Goal: Find specific page/section: Find specific page/section

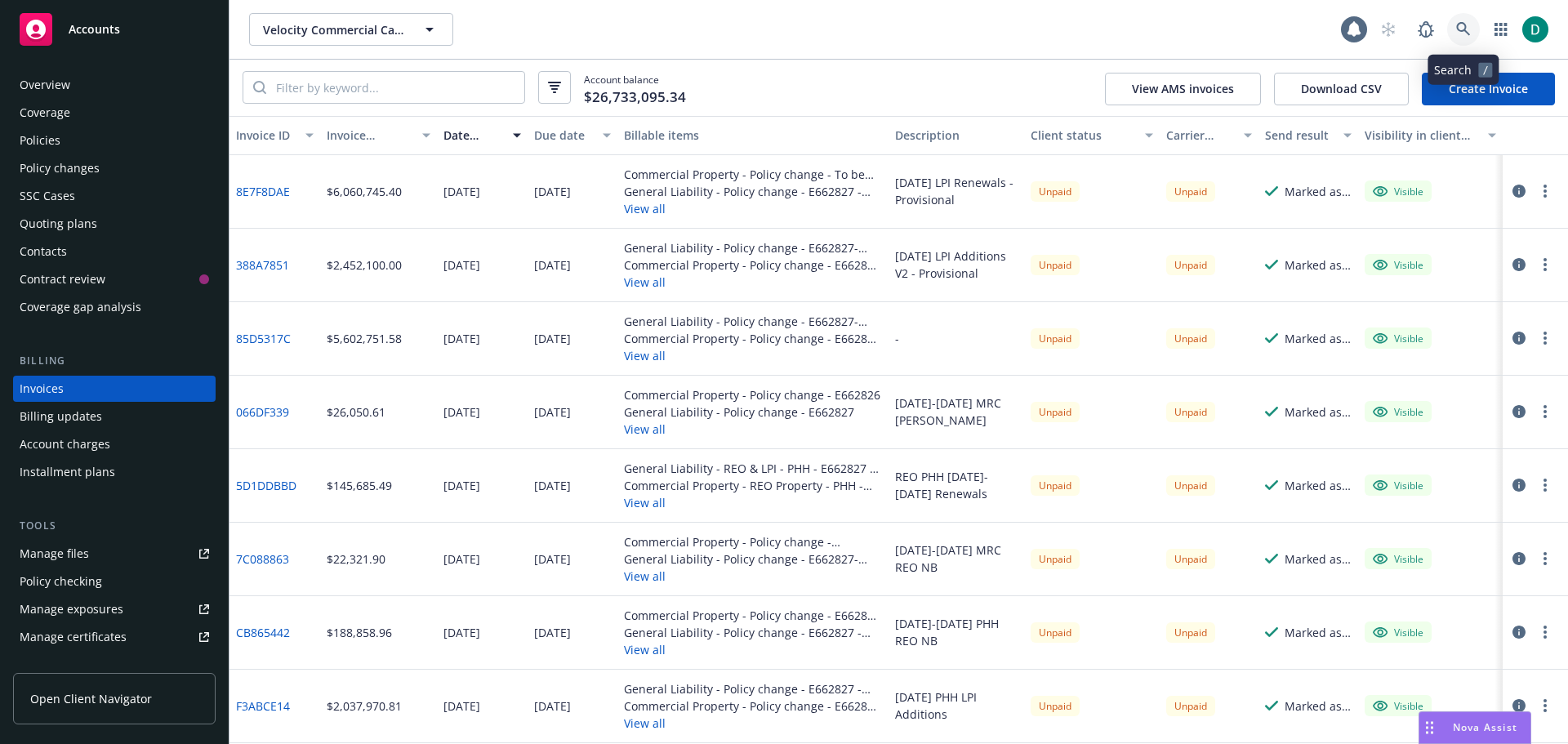
click at [1456, 23] on icon at bounding box center [1464, 29] width 15 height 15
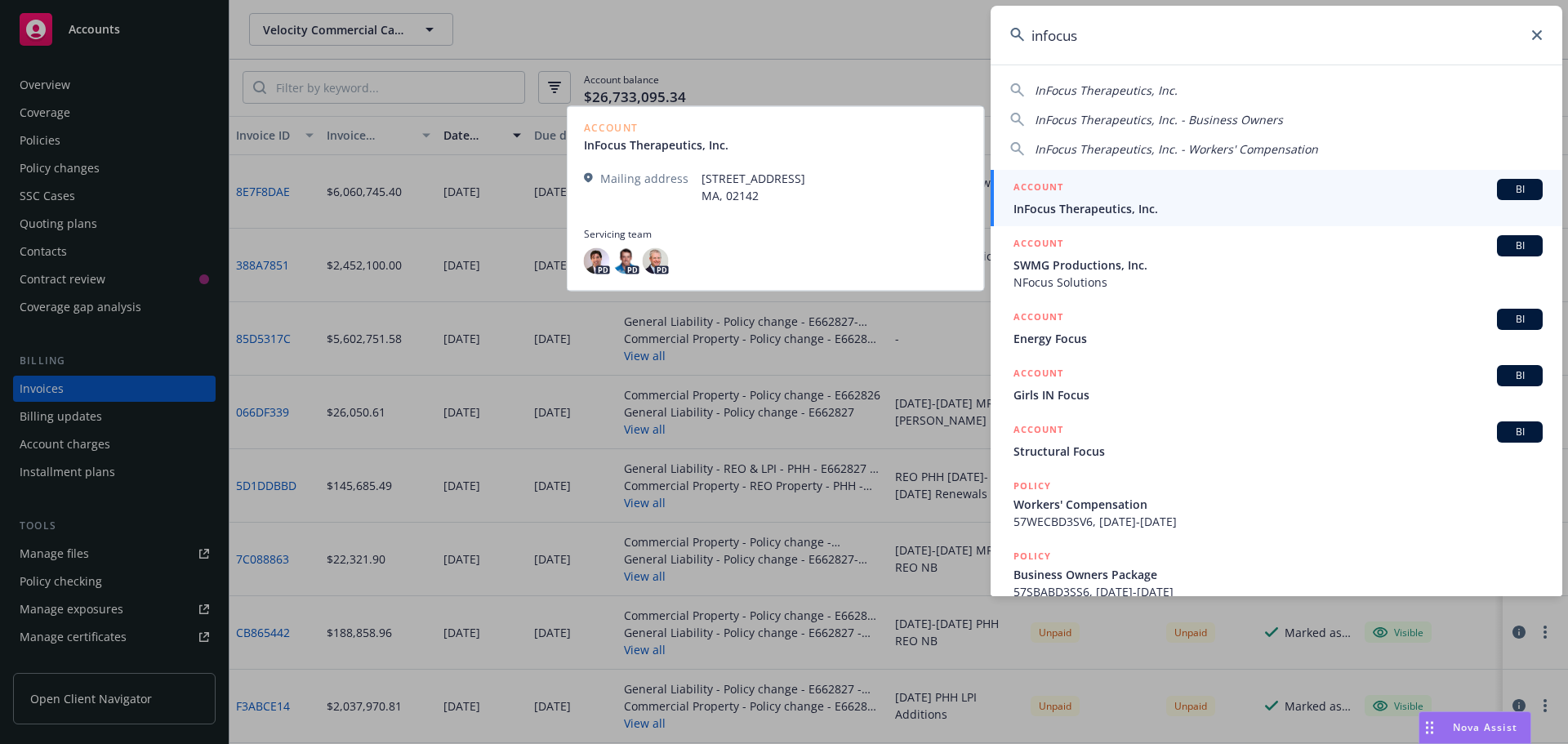
type input "infocus"
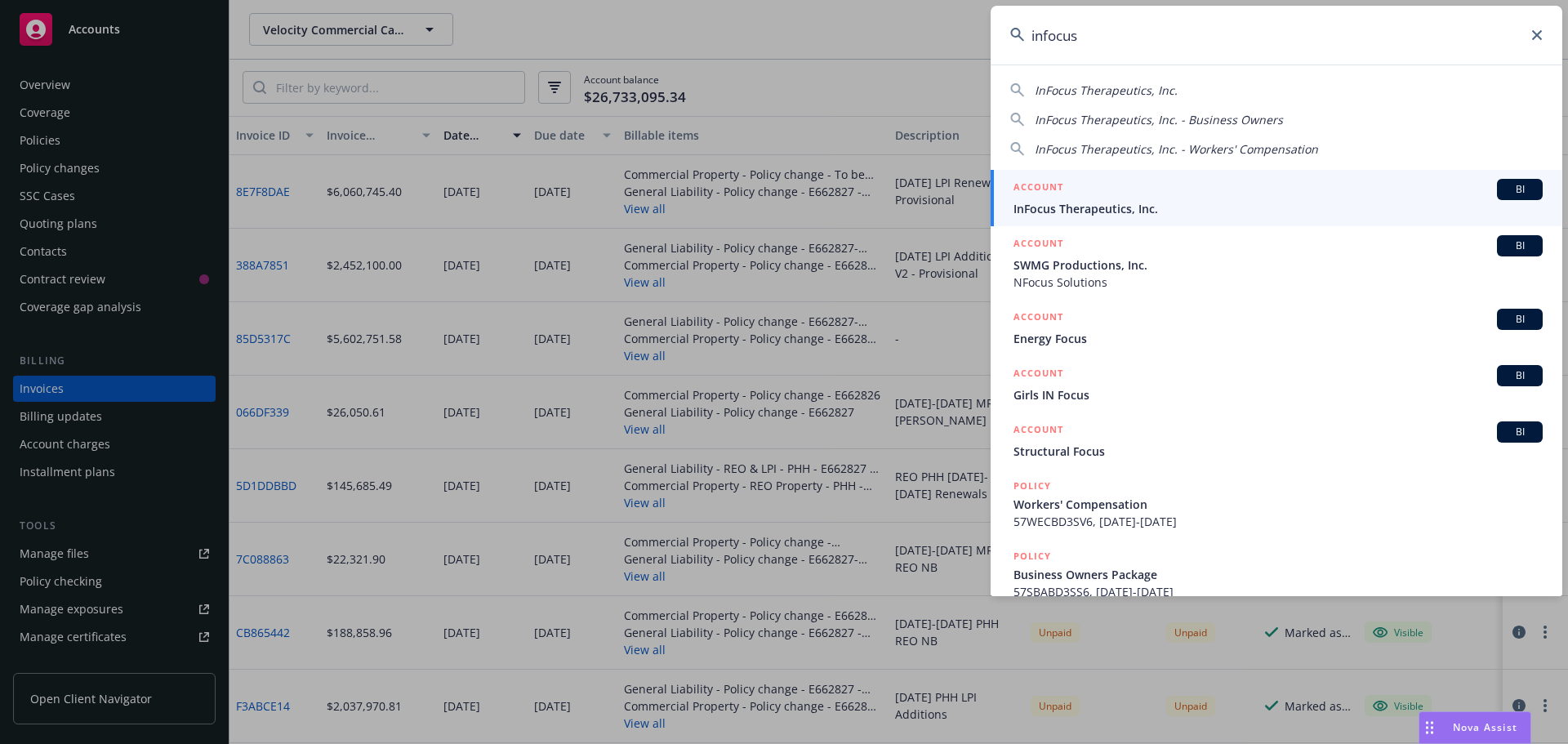
click at [1095, 200] on div "ACCOUNT BI" at bounding box center [1278, 189] width 529 height 21
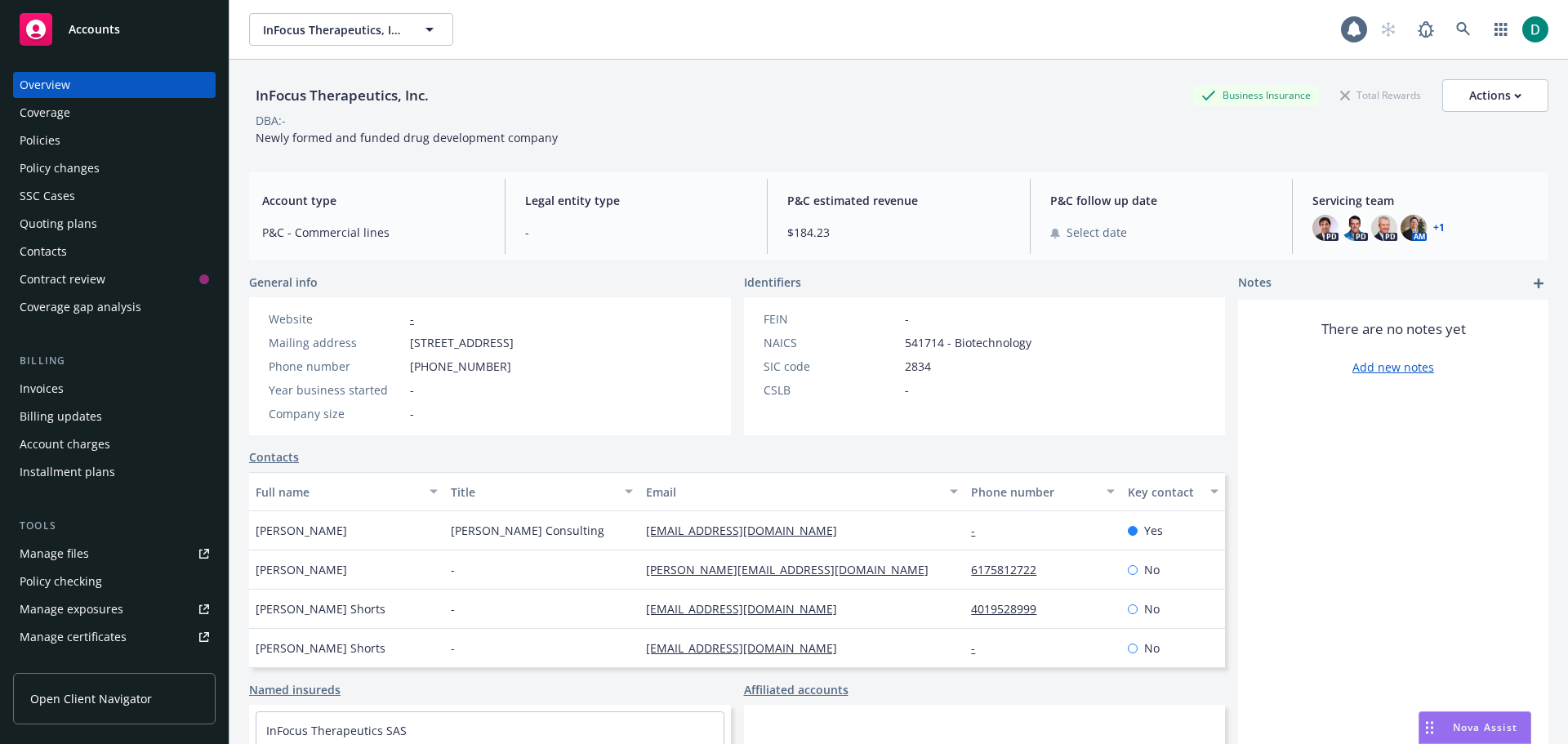
click at [87, 143] on div "Policies" at bounding box center [114, 140] width 190 height 26
